Goal: Browse casually: Explore the website without a specific task or goal

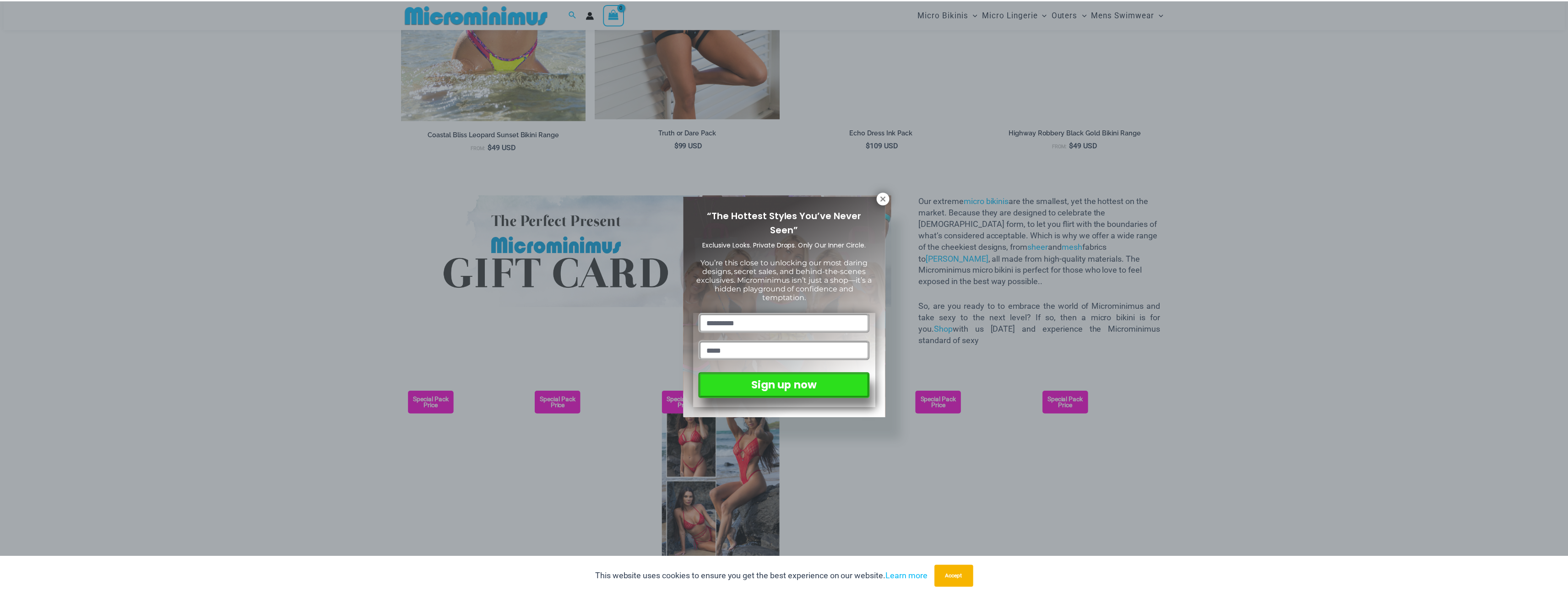
scroll to position [1182, 0]
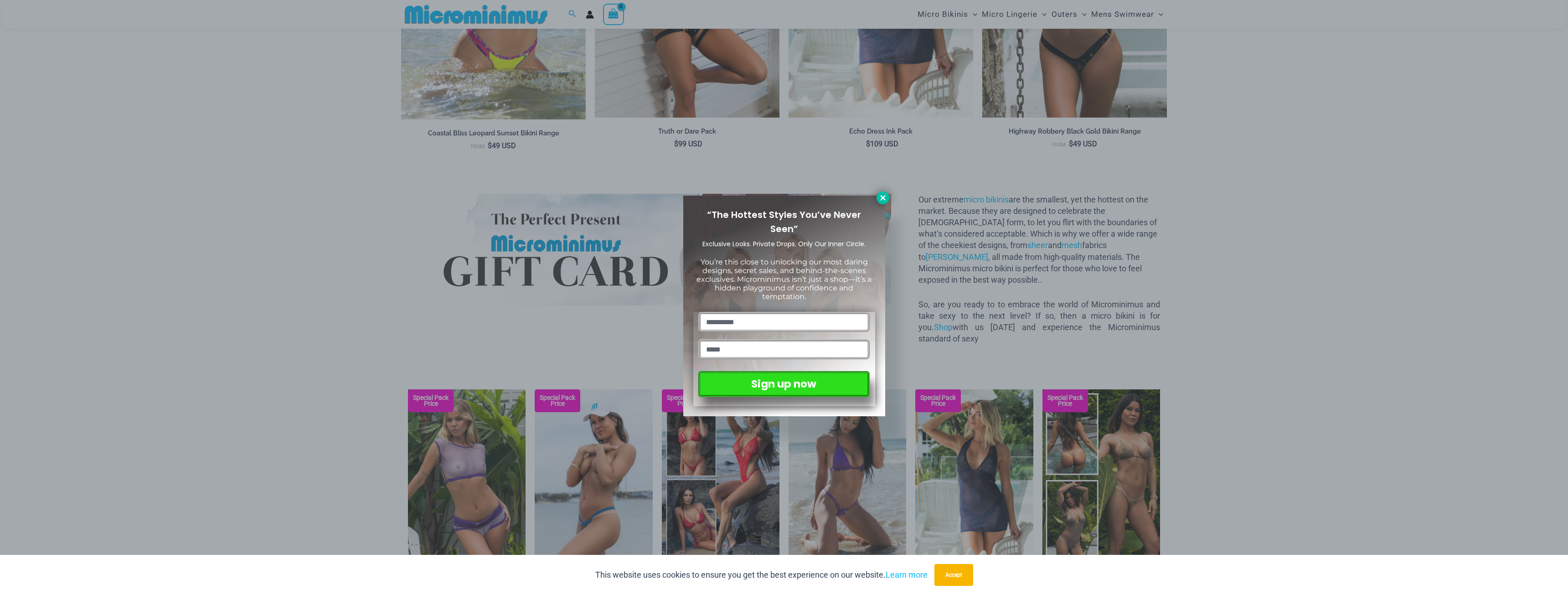
click at [886, 199] on icon at bounding box center [883, 197] width 8 height 8
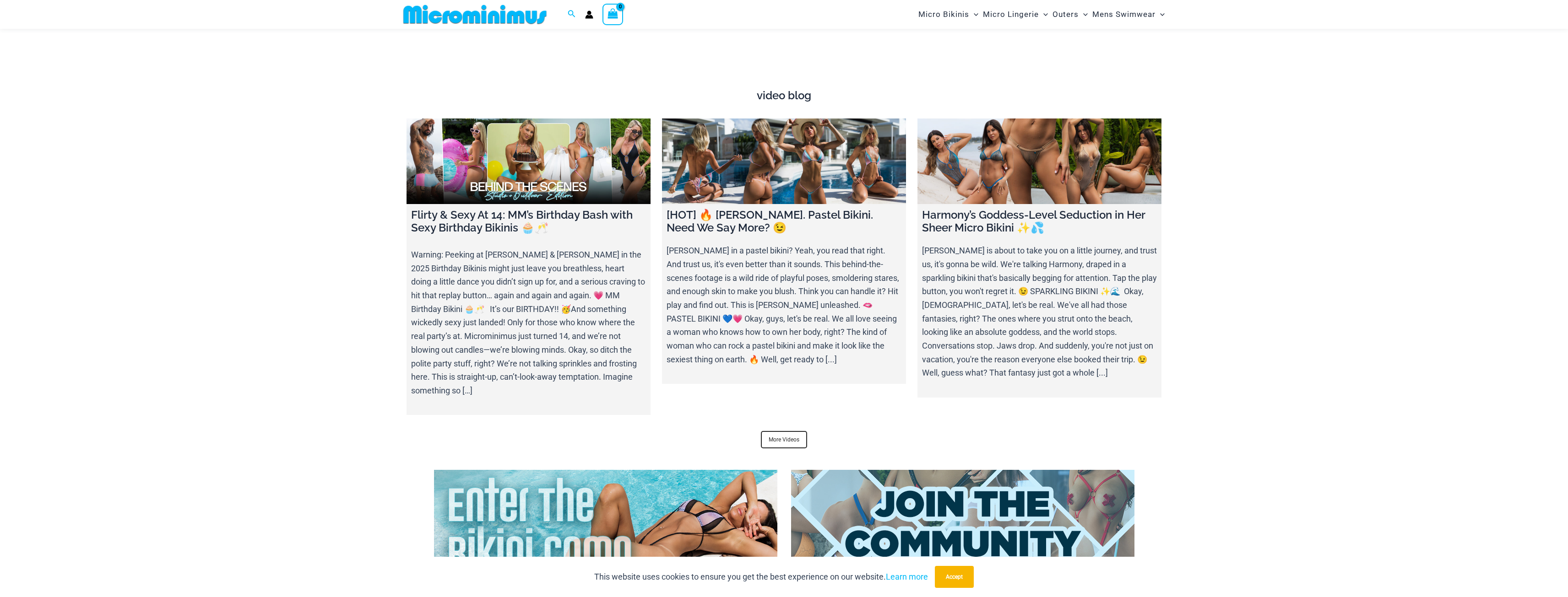
scroll to position [3242, 0]
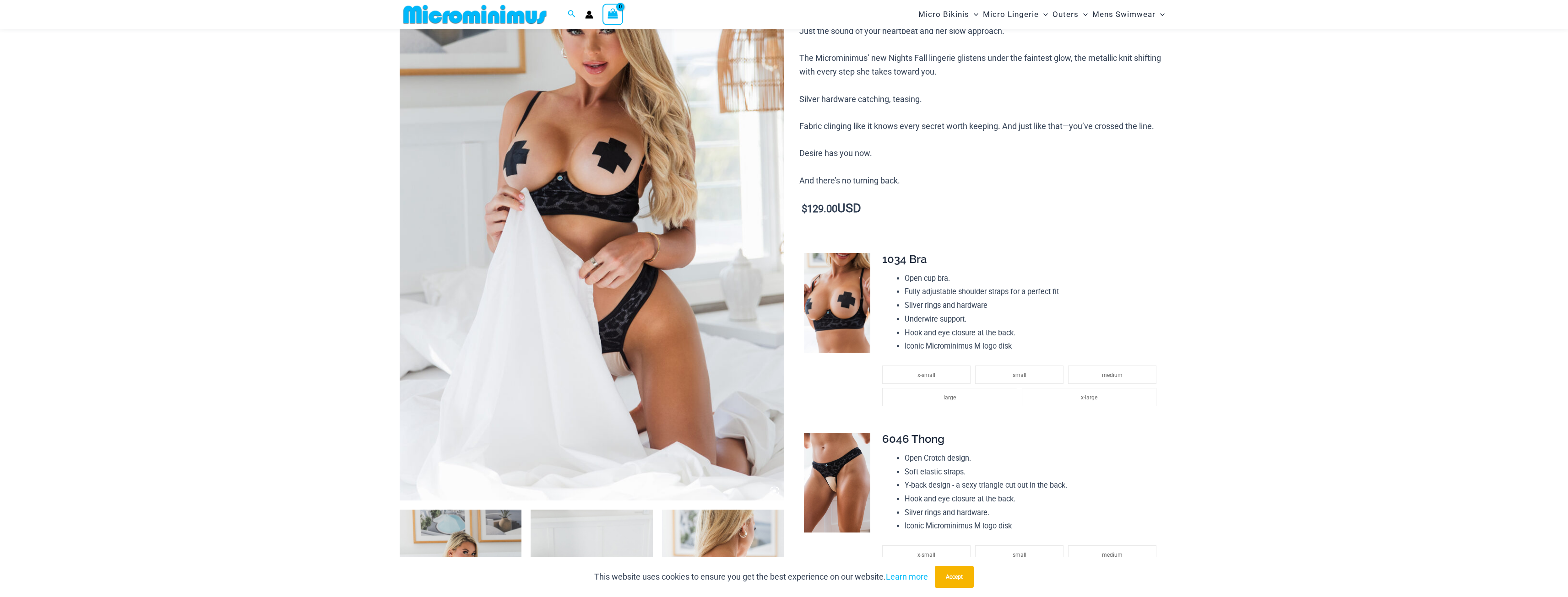
scroll to position [83, 0]
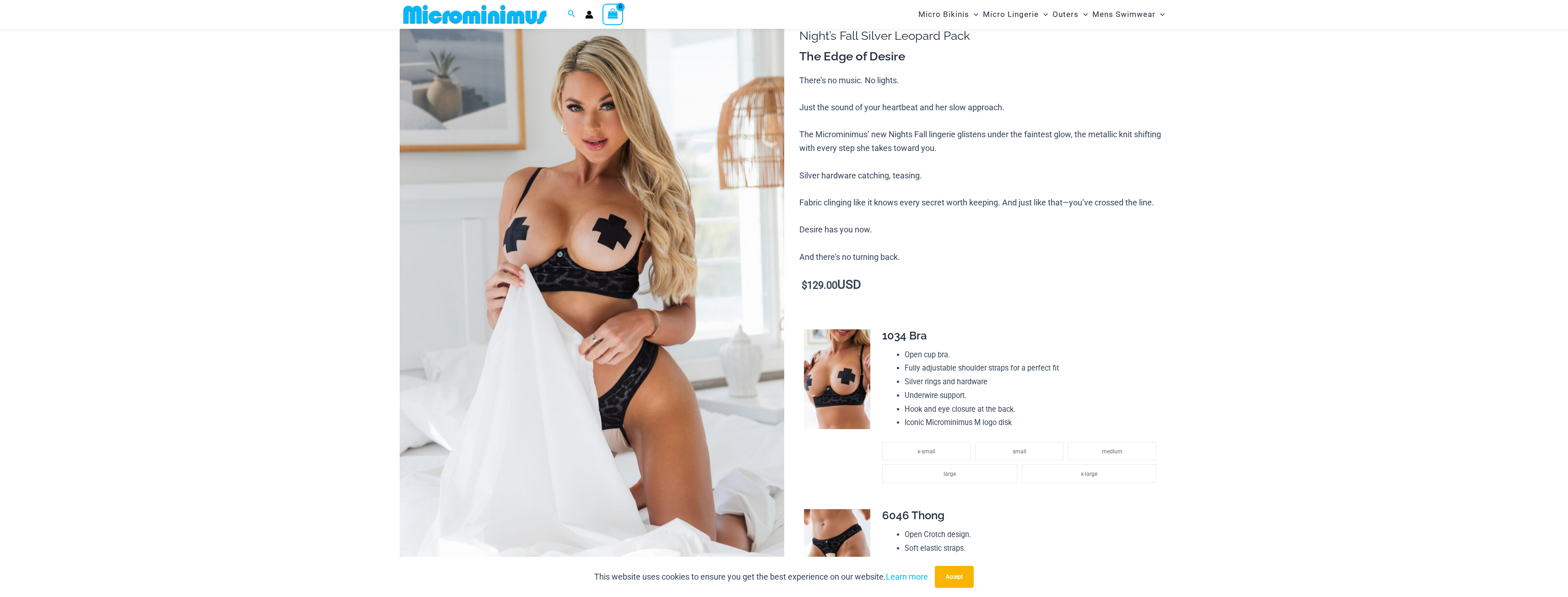
click at [506, 224] on img at bounding box center [592, 289] width 385 height 577
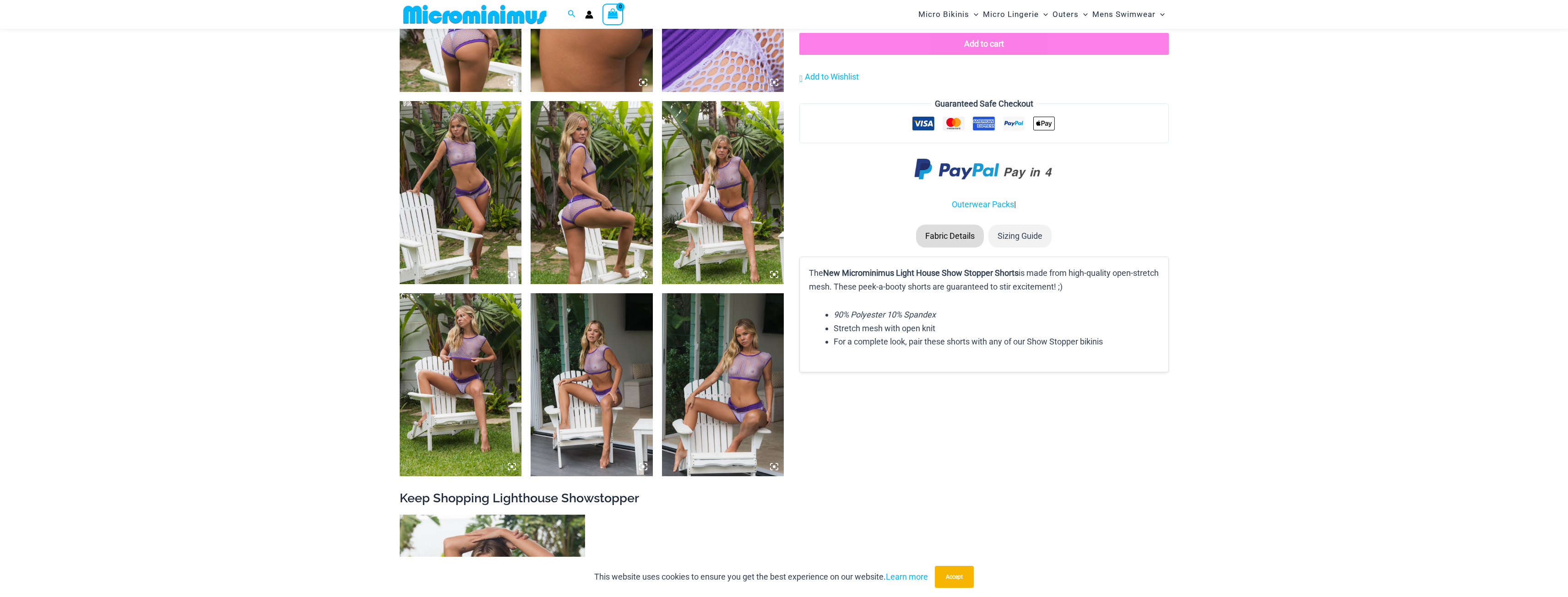
scroll to position [770, 0]
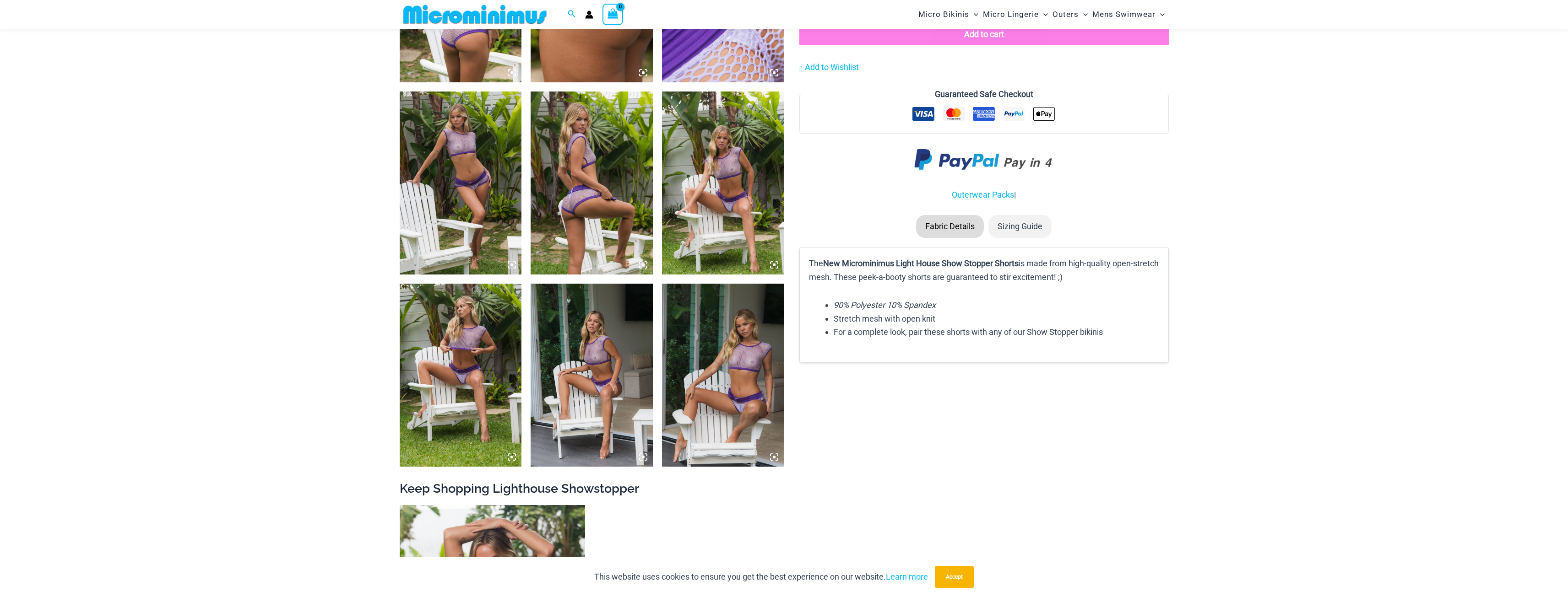
click at [749, 352] on img at bounding box center [723, 375] width 122 height 183
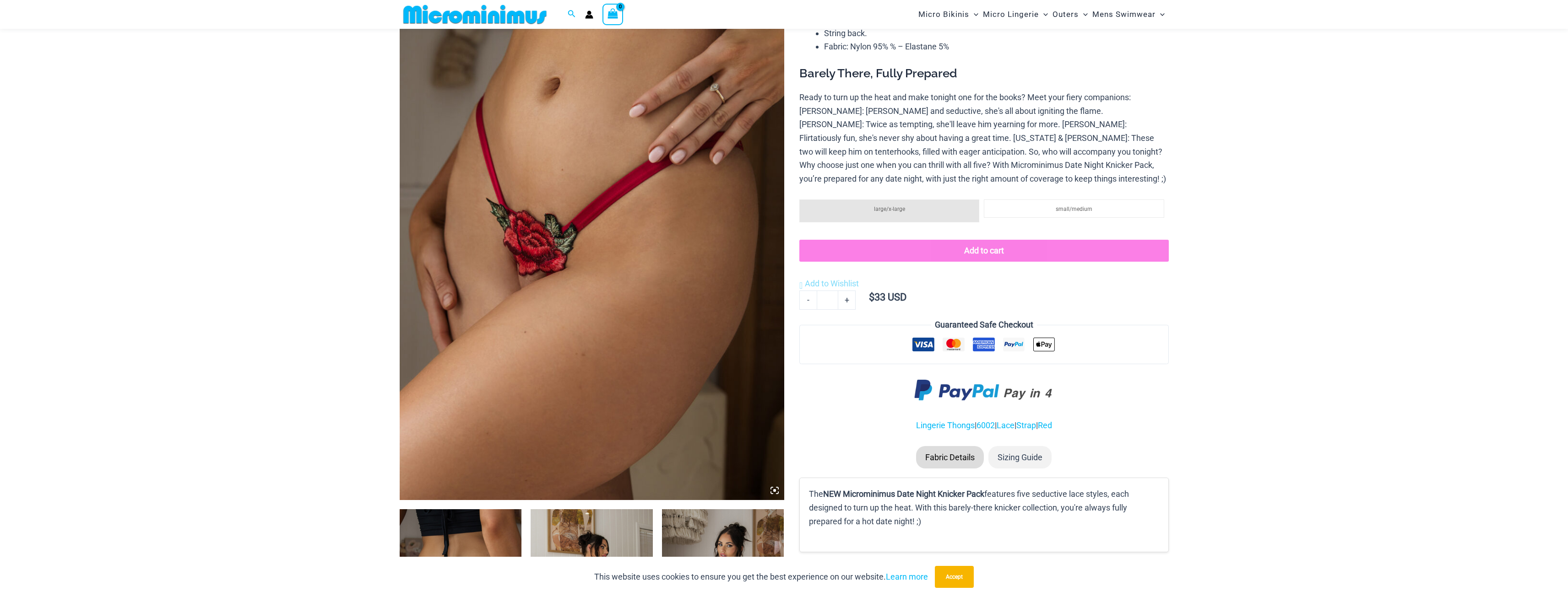
scroll to position [128, 0]
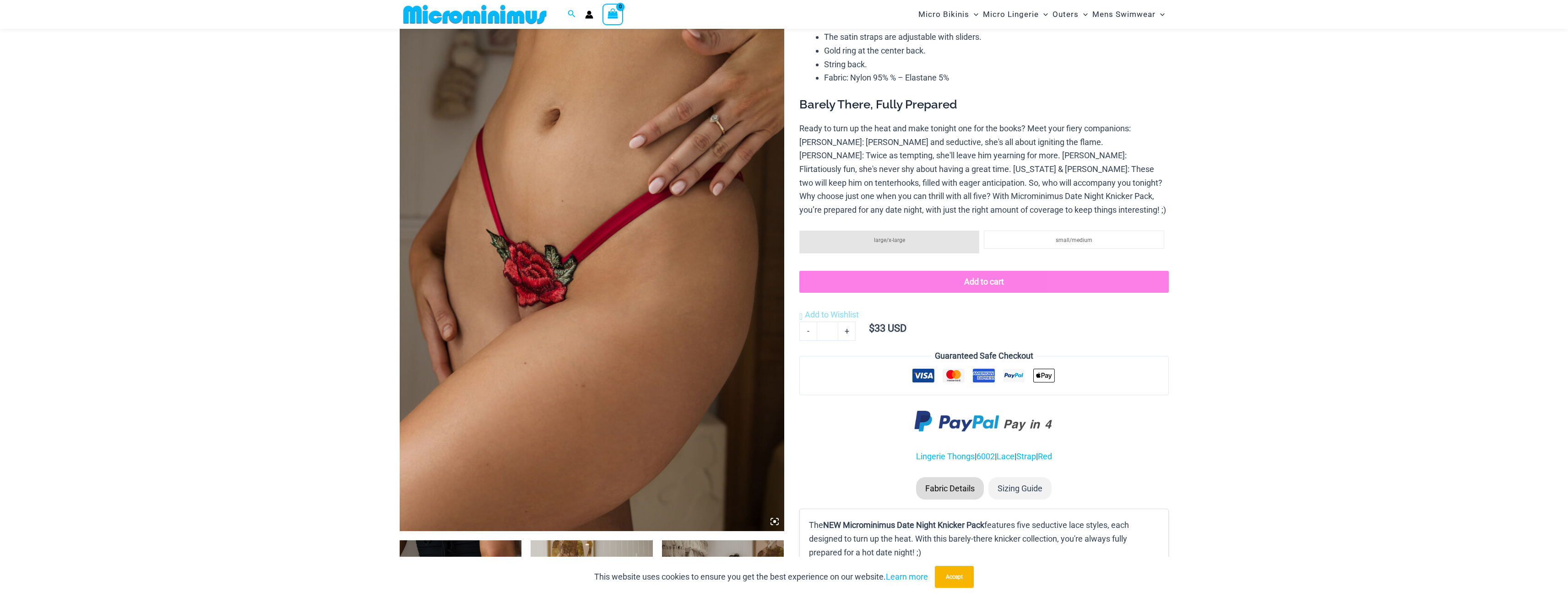
click at [568, 280] on img at bounding box center [592, 243] width 385 height 577
